Goal: Navigation & Orientation: Find specific page/section

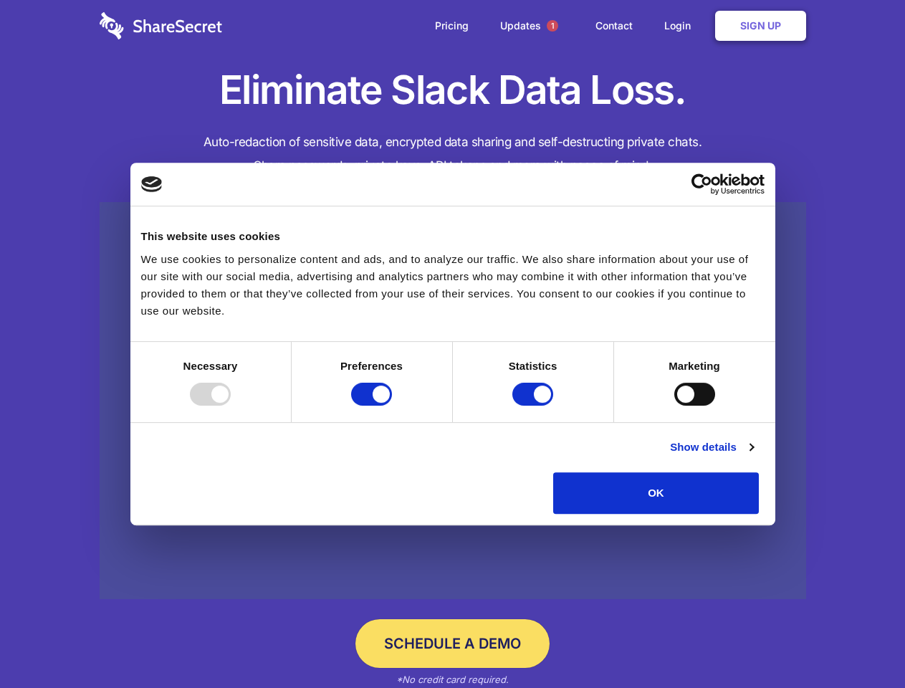
click at [231, 406] on div at bounding box center [210, 394] width 41 height 23
click at [392, 406] on input "Preferences" at bounding box center [371, 394] width 41 height 23
checkbox input "false"
click at [535, 406] on input "Statistics" at bounding box center [532, 394] width 41 height 23
checkbox input "false"
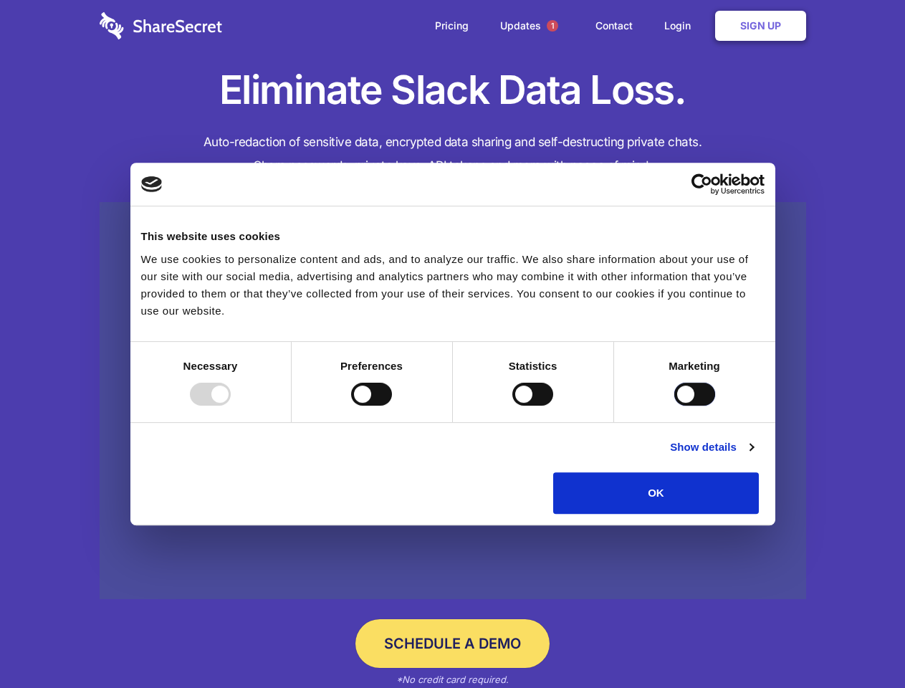
click at [674, 406] on input "Marketing" at bounding box center [694, 394] width 41 height 23
checkbox input "true"
click at [753, 456] on link "Show details" at bounding box center [711, 447] width 83 height 17
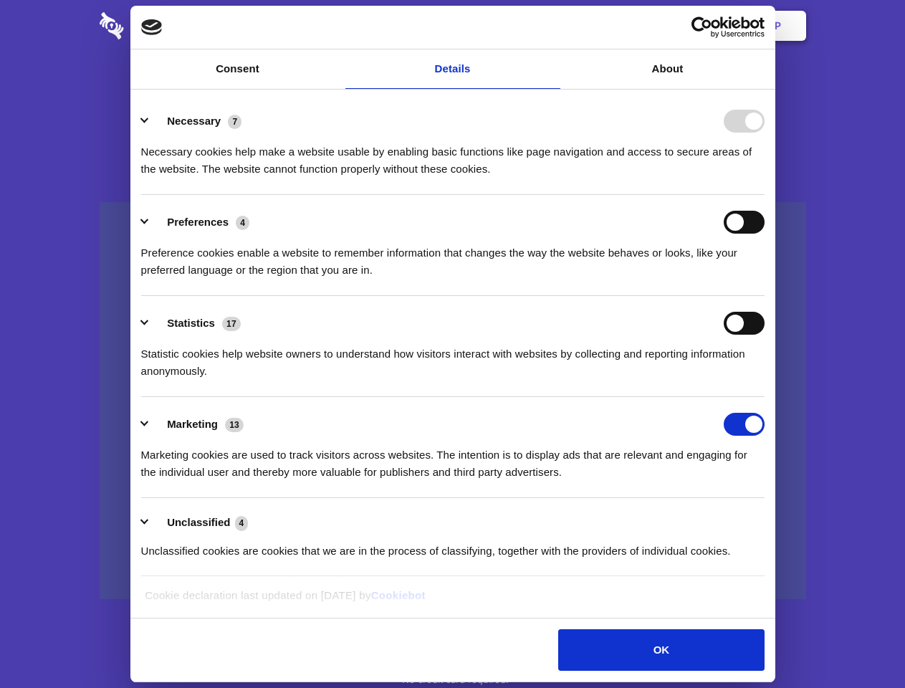
click at [765, 178] on div "Necessary cookies help make a website usable by enabling basic functions like p…" at bounding box center [453, 155] width 624 height 45
click at [552, 26] on span "1" at bounding box center [552, 25] width 11 height 11
